Goal: Task Accomplishment & Management: Use online tool/utility

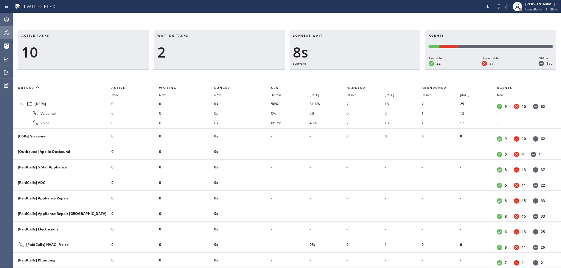
click at [1, 34] on div at bounding box center [6, 32] width 13 height 7
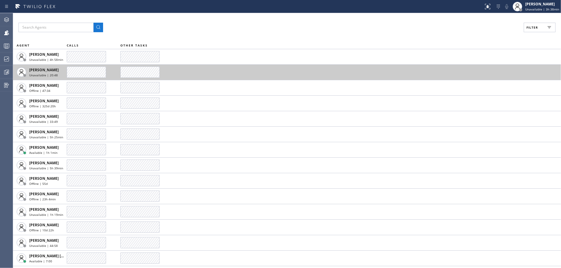
click at [14, 72] on td "[PERSON_NAME] Unavailable | 20:48" at bounding box center [40, 71] width 54 height 15
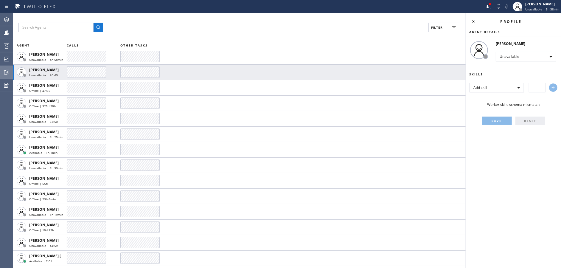
click at [0, 72] on div at bounding box center [6, 71] width 13 height 7
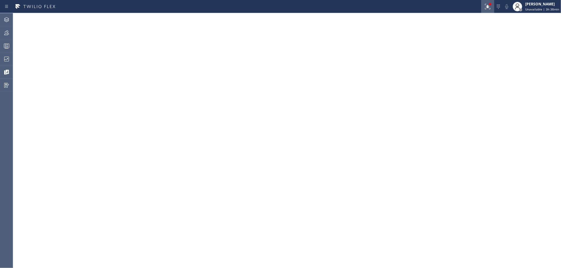
drag, startPoint x: 491, startPoint y: 7, endPoint x: 487, endPoint y: 11, distance: 4.8
click at [491, 7] on icon at bounding box center [487, 6] width 7 height 7
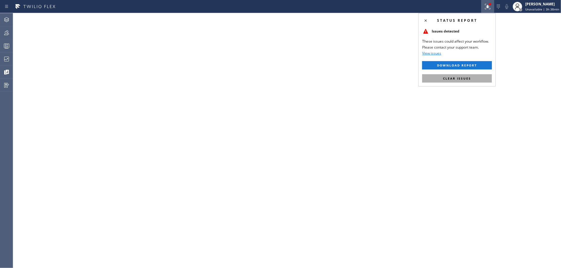
click at [472, 75] on button "Clear issues" at bounding box center [457, 78] width 70 height 8
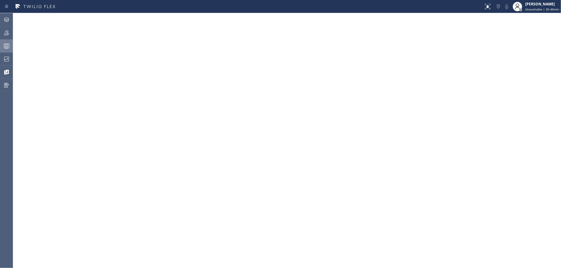
click at [2, 45] on div at bounding box center [6, 45] width 13 height 7
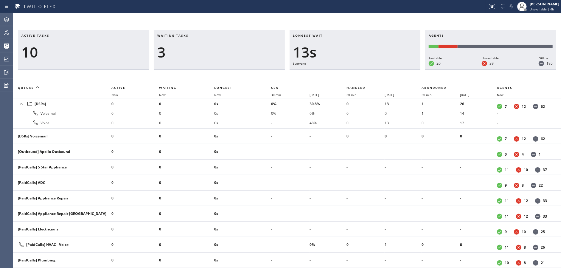
click at [218, 38] on h3 "Waiting tasks" at bounding box center [219, 37] width 124 height 9
click at [192, 58] on div "3" at bounding box center [219, 51] width 124 height 17
